Goal: Information Seeking & Learning: Learn about a topic

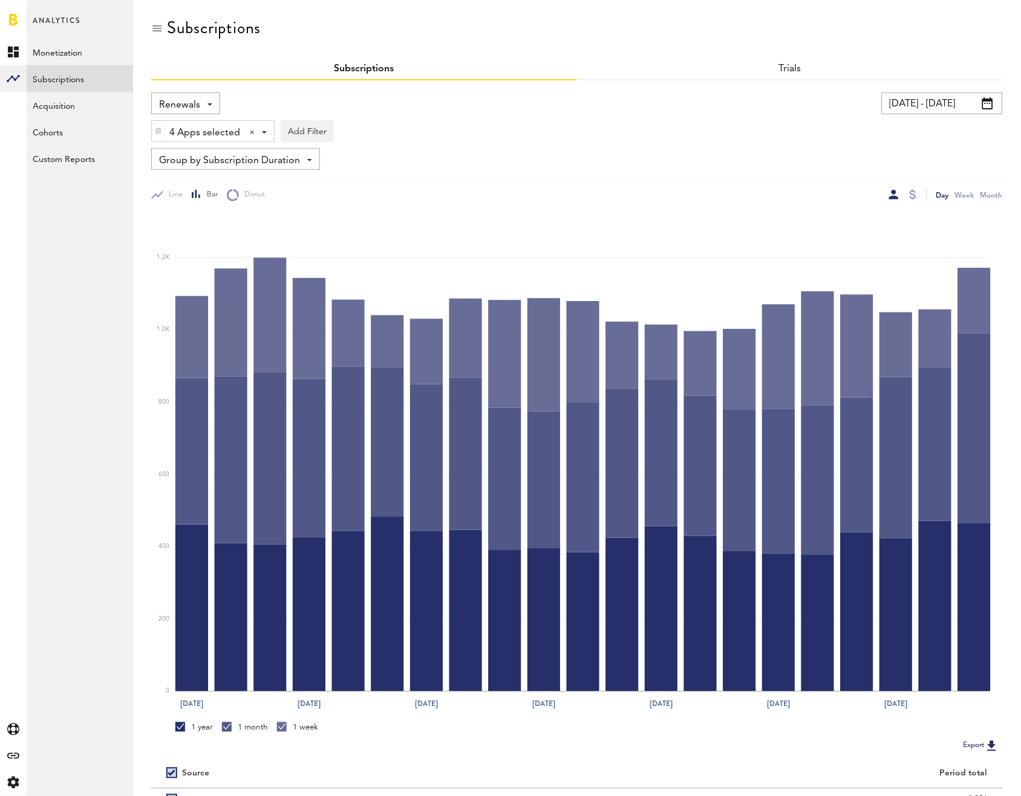
click at [935, 106] on input "[DATE] - [DATE]" at bounding box center [942, 104] width 121 height 22
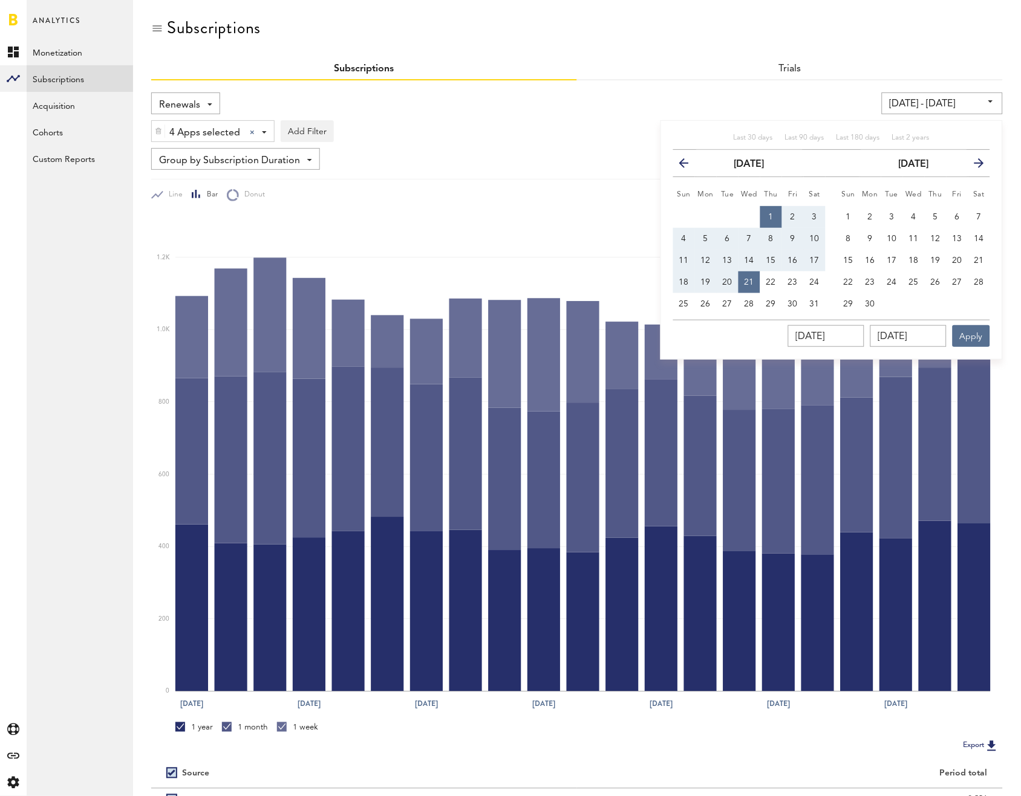
click at [184, 102] on span "Renewals" at bounding box center [179, 105] width 41 height 21
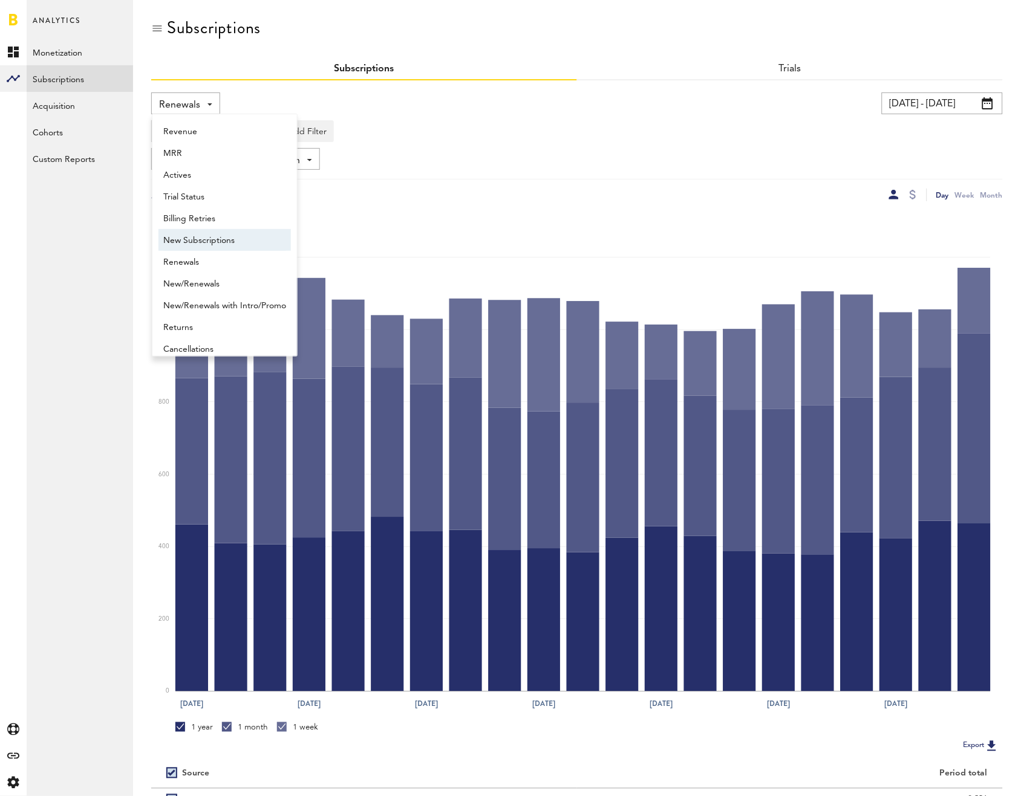
click at [193, 230] on span "New Subscriptions" at bounding box center [224, 240] width 123 height 21
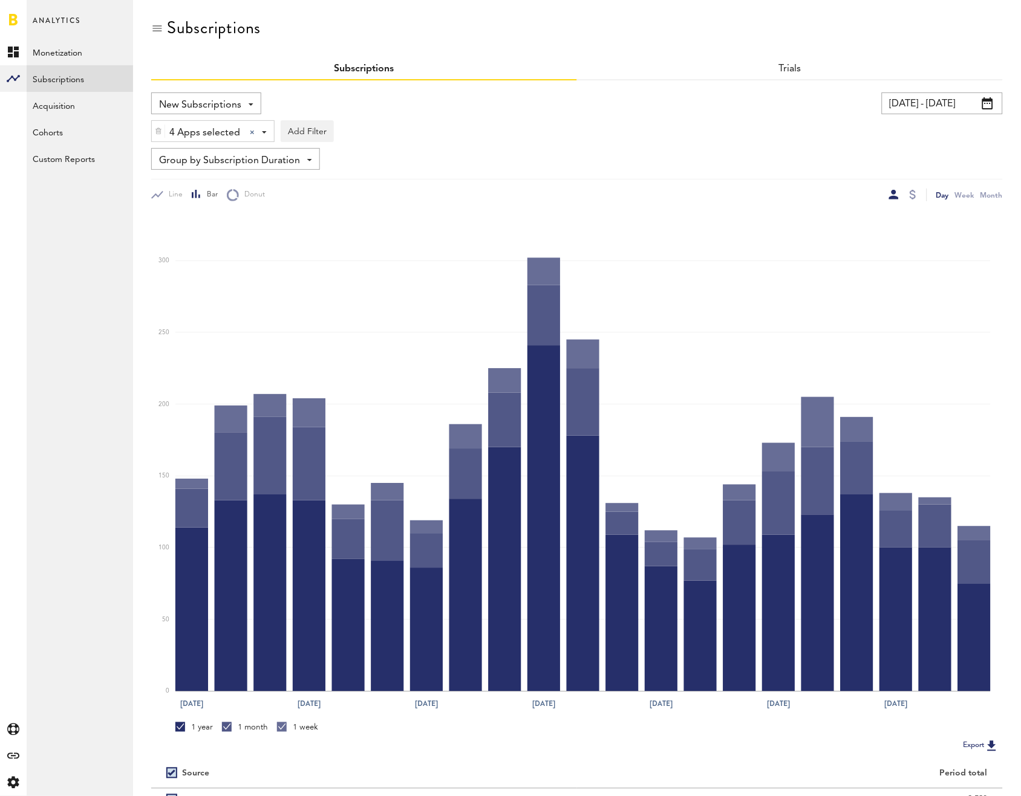
click at [979, 112] on input "[DATE] - [DATE]" at bounding box center [942, 104] width 121 height 22
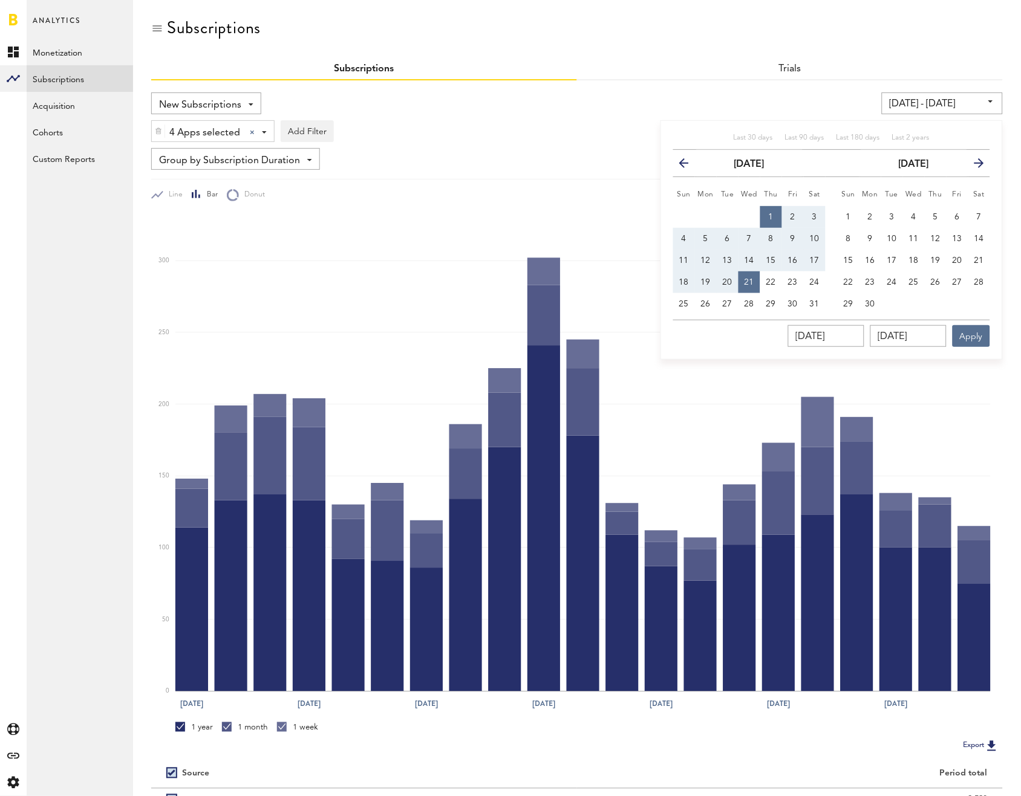
click at [773, 209] on button "1" at bounding box center [771, 217] width 22 height 22
type input "08/01/24 - 08/01/24"
type input "[DATE]"
click at [813, 297] on button "31" at bounding box center [815, 304] width 22 height 22
type input "08/01/24 - 08/31/24"
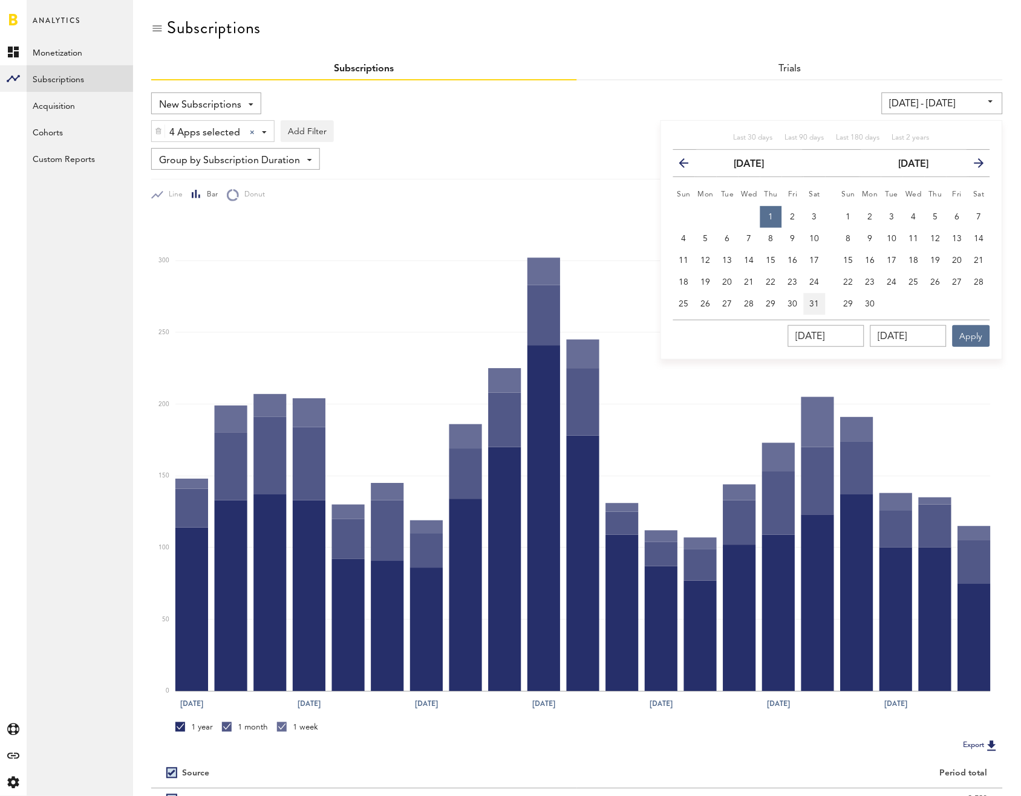
type input "08/31/2024"
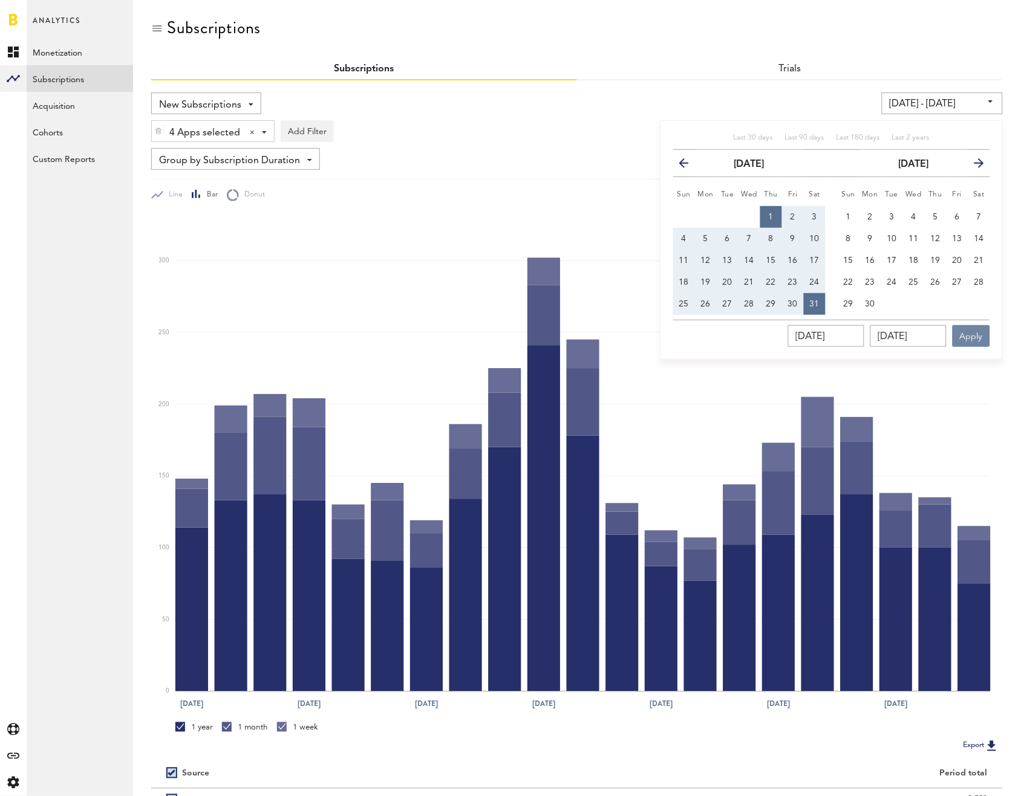
click at [967, 342] on button "Apply" at bounding box center [970, 336] width 37 height 22
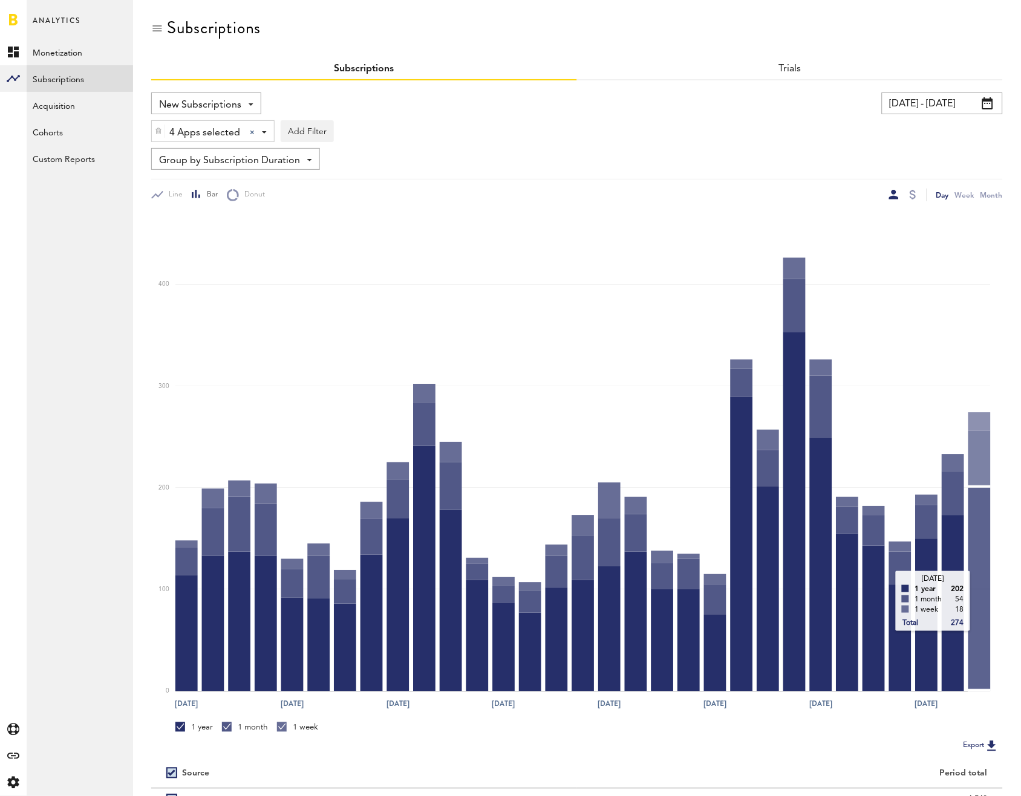
scroll to position [122, 0]
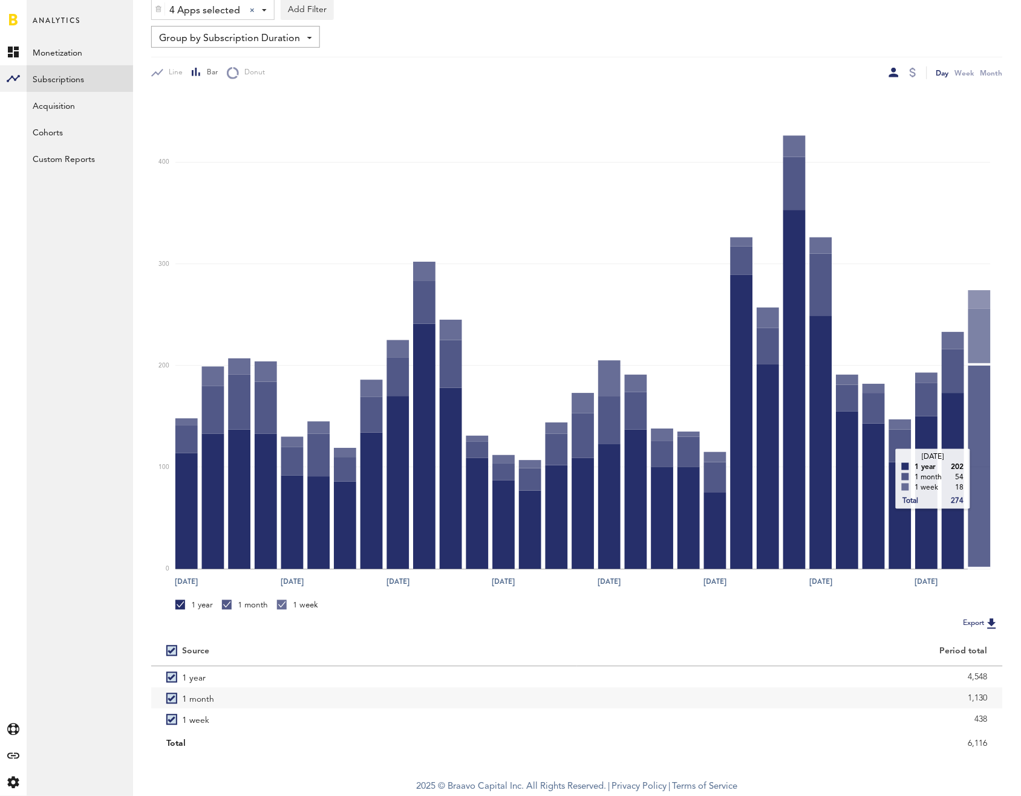
click at [981, 460] on rect at bounding box center [582, 330] width 815 height 478
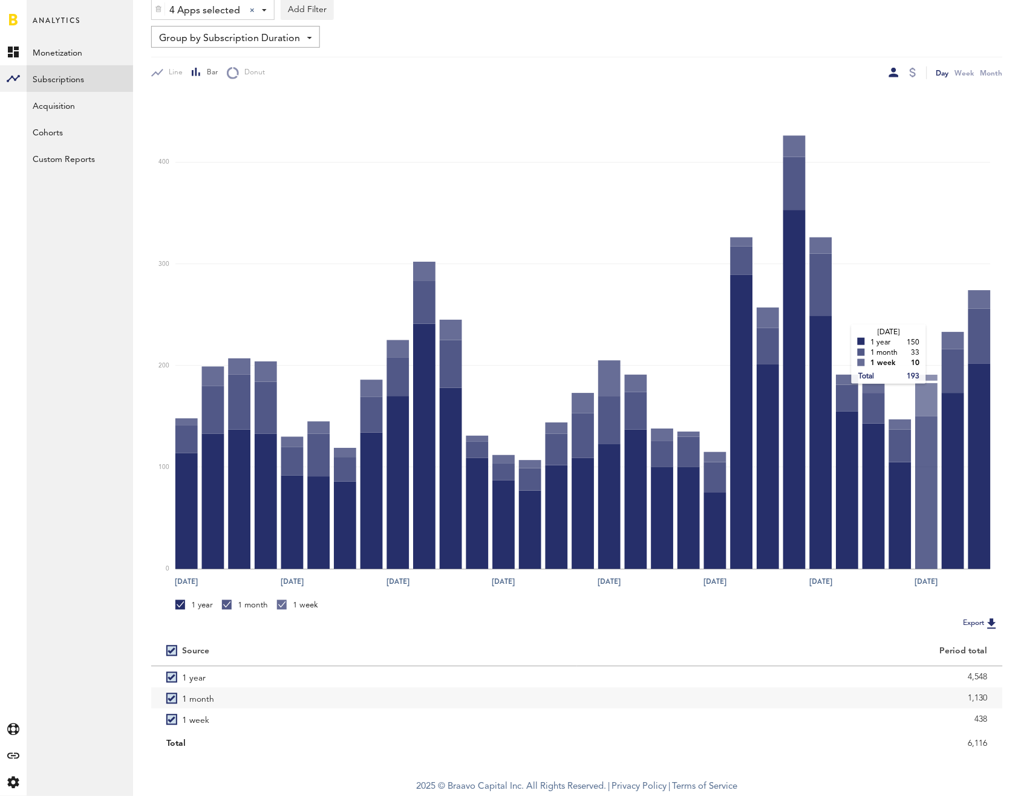
scroll to position [0, 0]
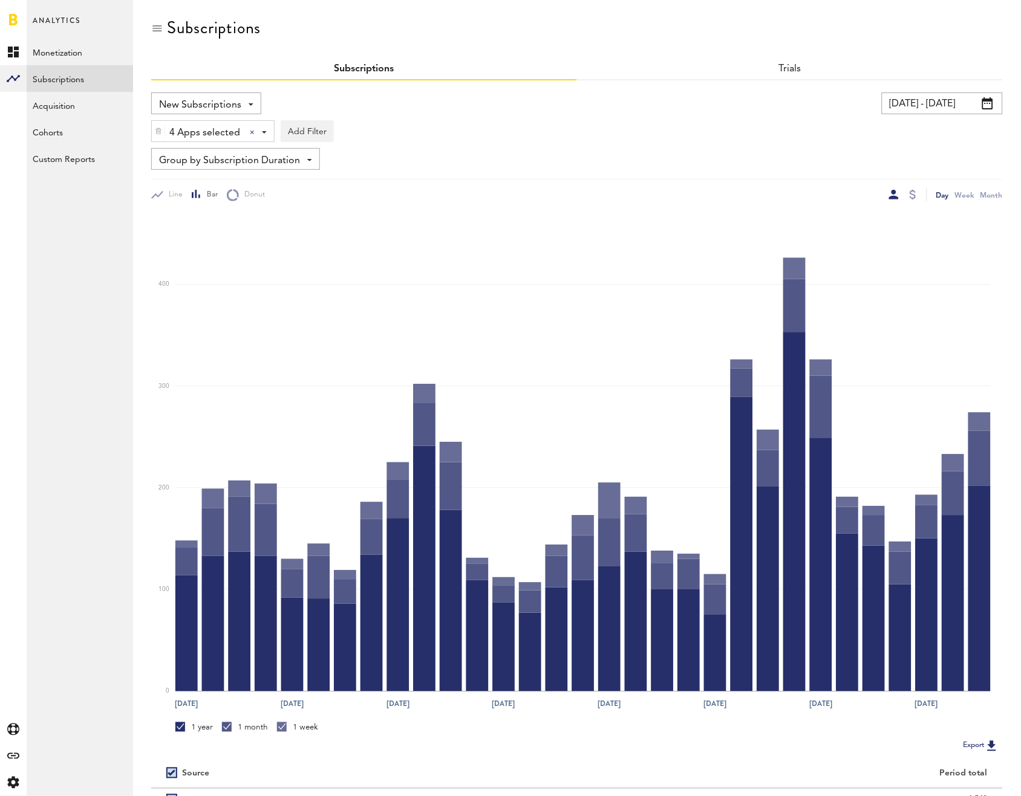
click at [907, 111] on input "08/01/24 - 08/31/24" at bounding box center [942, 104] width 121 height 22
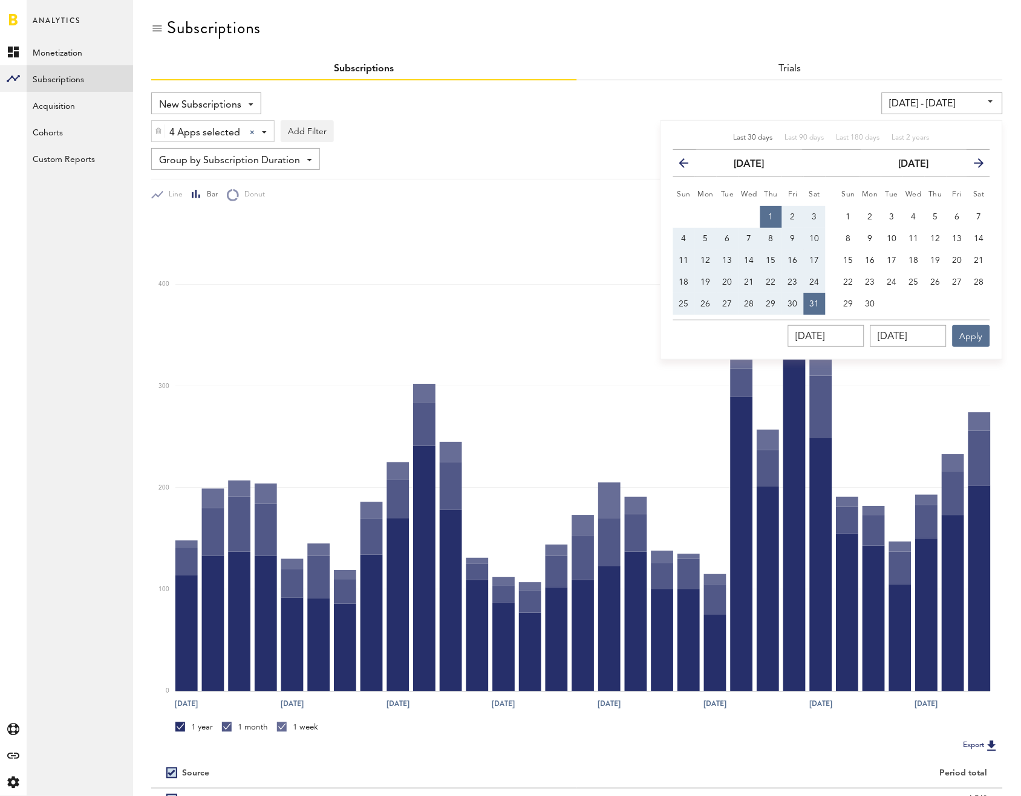
click at [761, 140] on span "Last 30 days" at bounding box center [752, 137] width 39 height 7
type input "08/02/25 - 09/01/25"
type input "08/02/2025"
type input "09/01/2025"
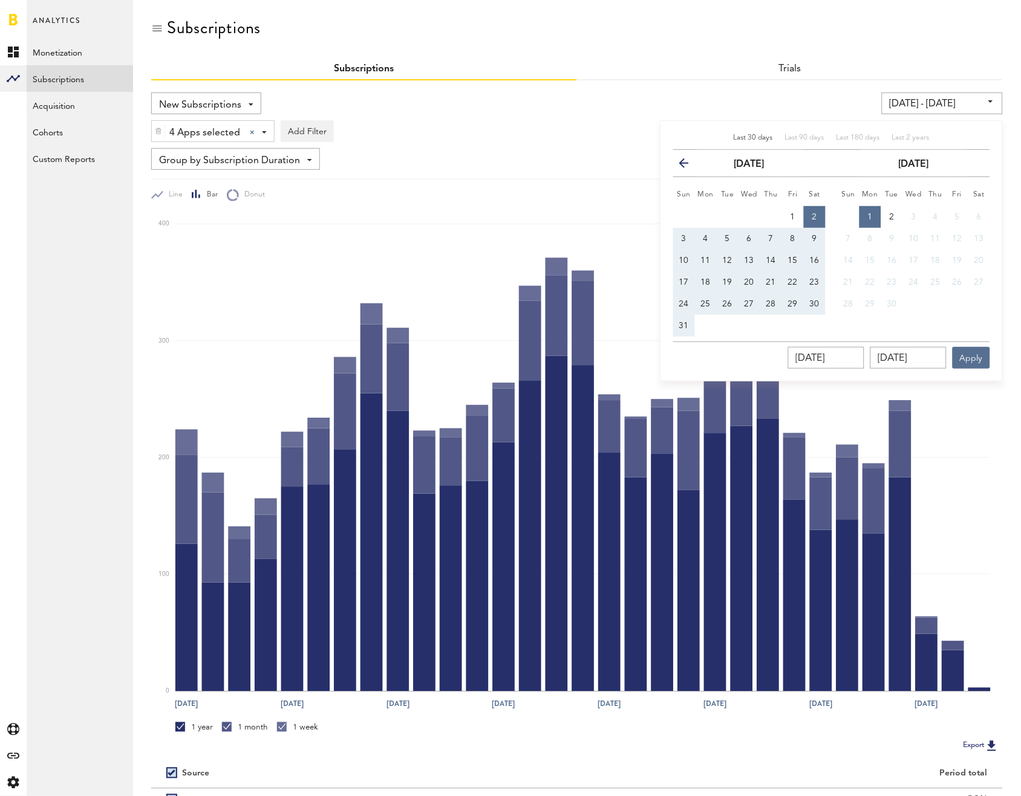
click at [596, 134] on div "4 Apps selected 4 Apps selected All Active Inactive CoachNow: Skill Coaching Ap…" at bounding box center [576, 128] width 851 height 28
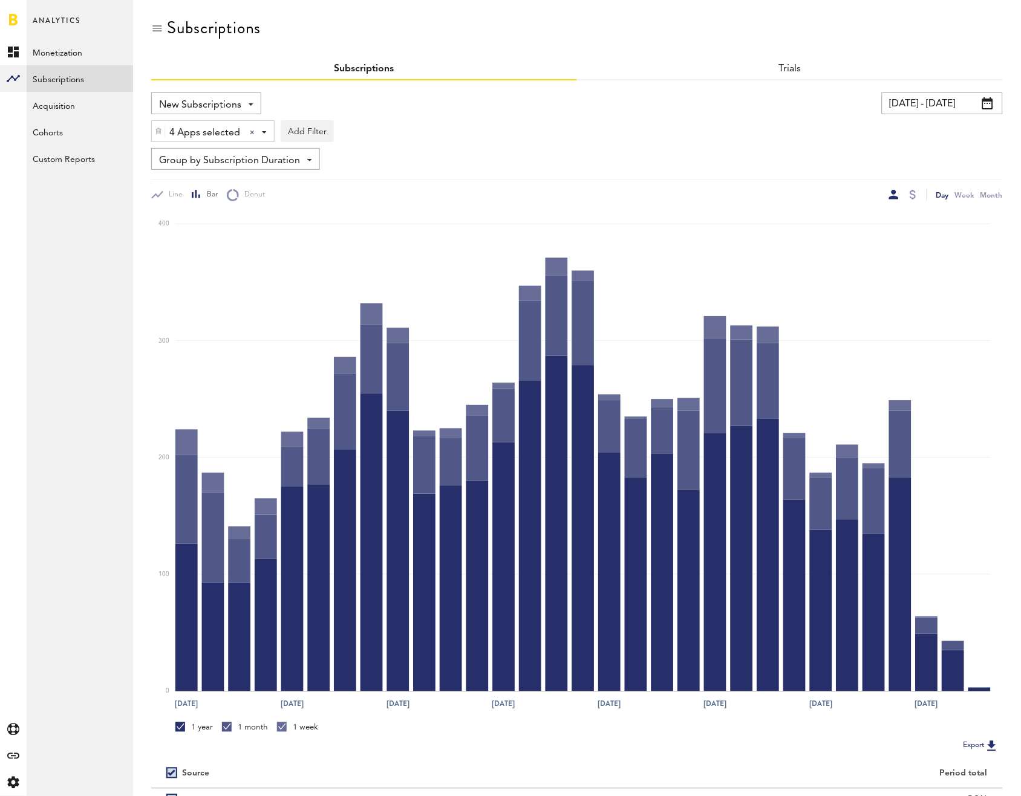
click at [602, 125] on div "4 Apps selected 4 Apps selected All Active Inactive CoachNow: Skill Coaching Ap…" at bounding box center [576, 128] width 851 height 28
click at [67, 53] on link "Monetization" at bounding box center [80, 52] width 106 height 27
